Goal: Use online tool/utility: Utilize a website feature to perform a specific function

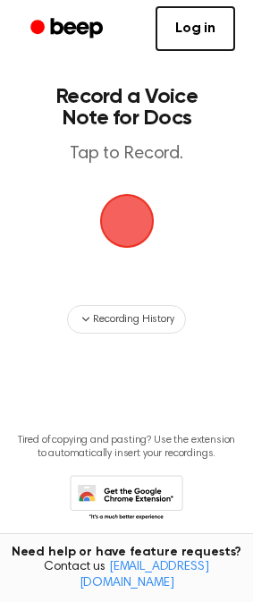
click at [123, 227] on span "button" at bounding box center [126, 221] width 58 height 58
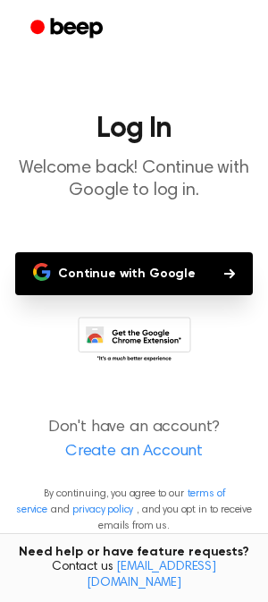
click at [138, 270] on button "Continue with Google" at bounding box center [134, 273] width 238 height 43
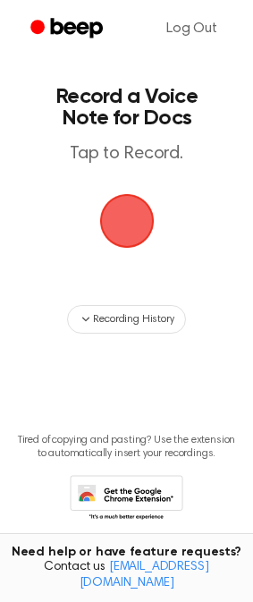
click at [139, 223] on span "button" at bounding box center [126, 221] width 58 height 58
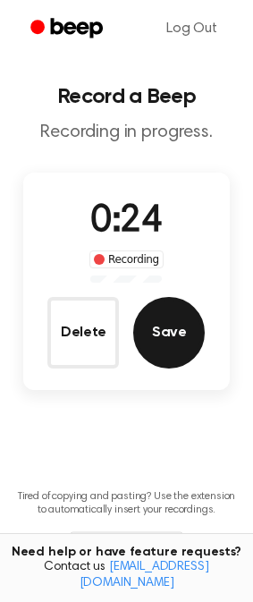
click at [184, 337] on button "Save" at bounding box center [169, 333] width 72 height 72
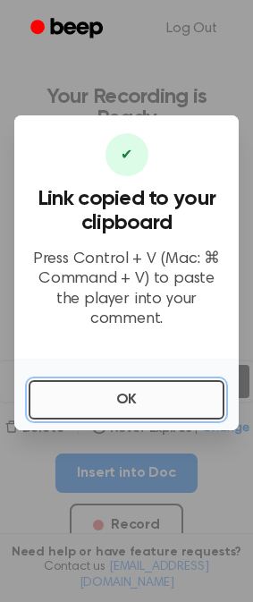
click at [102, 399] on button "OK" at bounding box center [127, 399] width 196 height 39
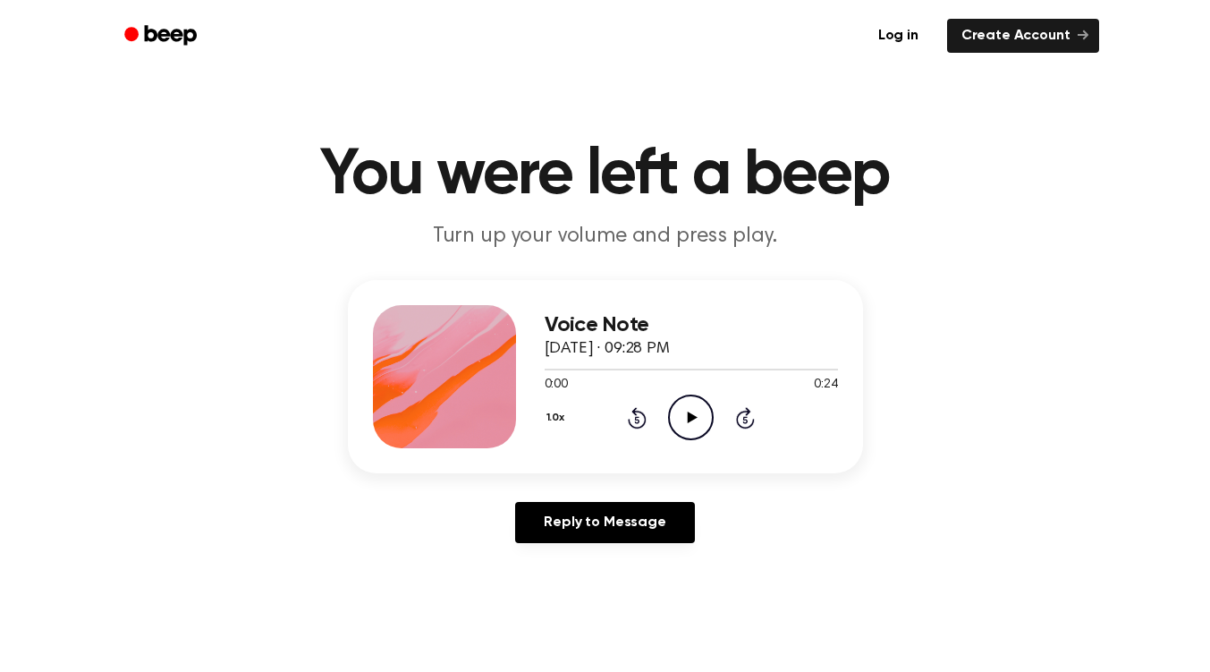
click at [684, 413] on icon "Play Audio" at bounding box center [691, 417] width 46 height 46
click at [689, 410] on icon "Pause Audio" at bounding box center [691, 417] width 46 height 46
